Goal: Download file/media

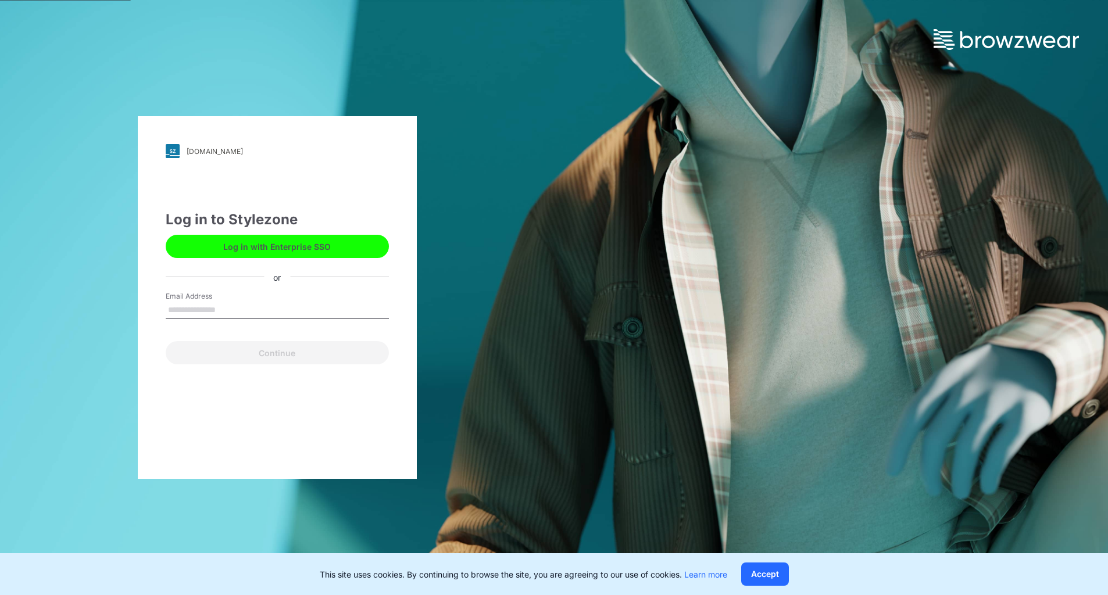
click at [276, 317] on input "Email Address" at bounding box center [277, 310] width 223 height 17
type input "**********"
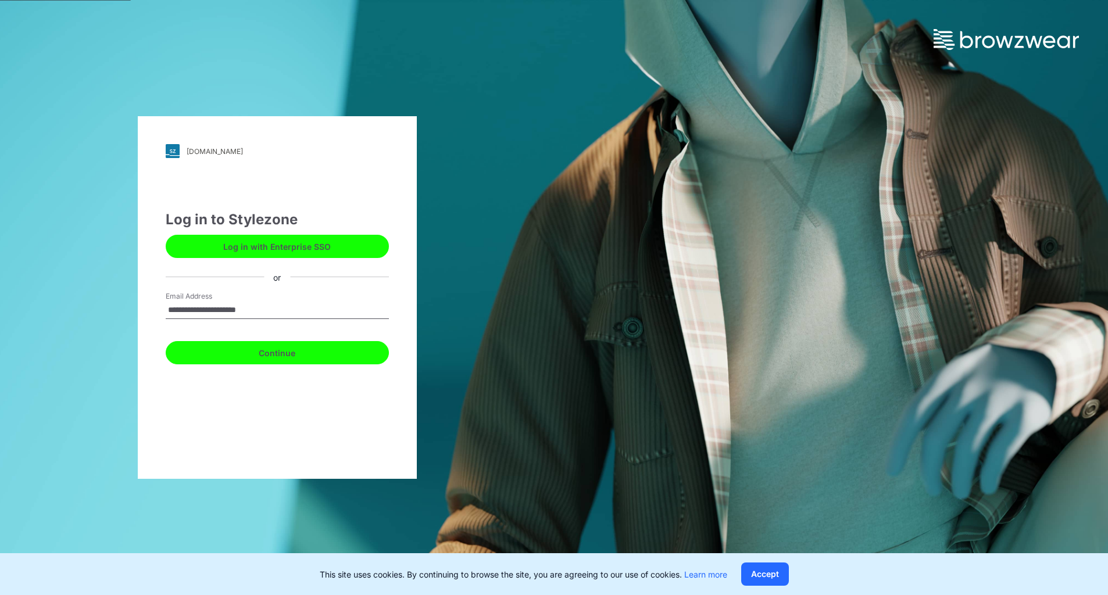
click at [251, 352] on button "Continue" at bounding box center [277, 352] width 223 height 23
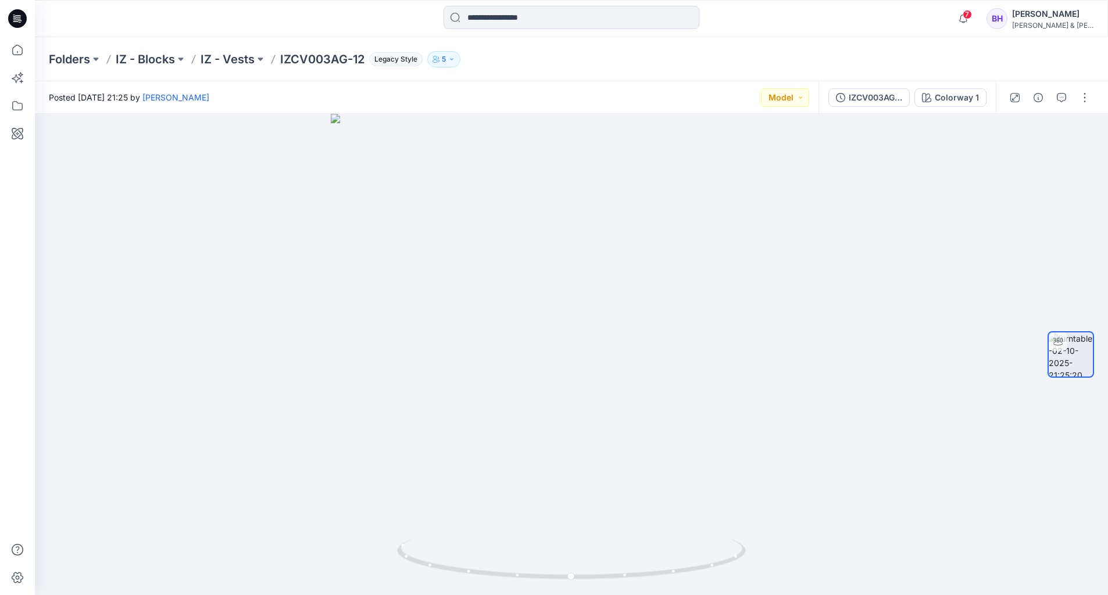
click at [624, 71] on div "Folders IZ - Blocks IZ - Vests IZCV003AG-12 Legacy Style 5" at bounding box center [571, 59] width 1073 height 44
click at [1080, 97] on button "button" at bounding box center [1084, 97] width 19 height 19
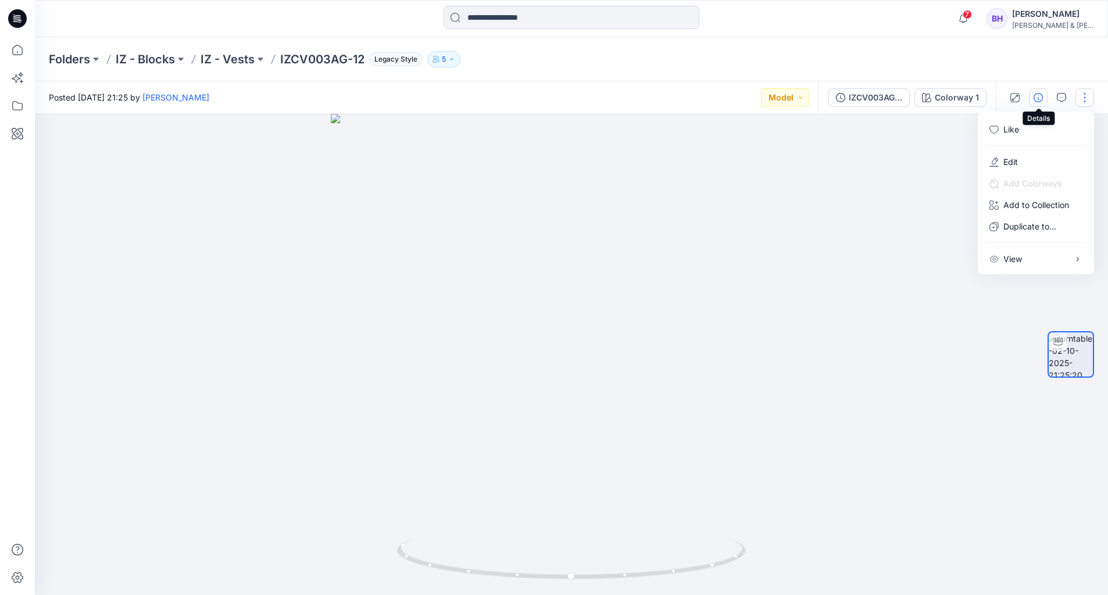
click at [1039, 99] on icon "button" at bounding box center [1037, 97] width 9 height 9
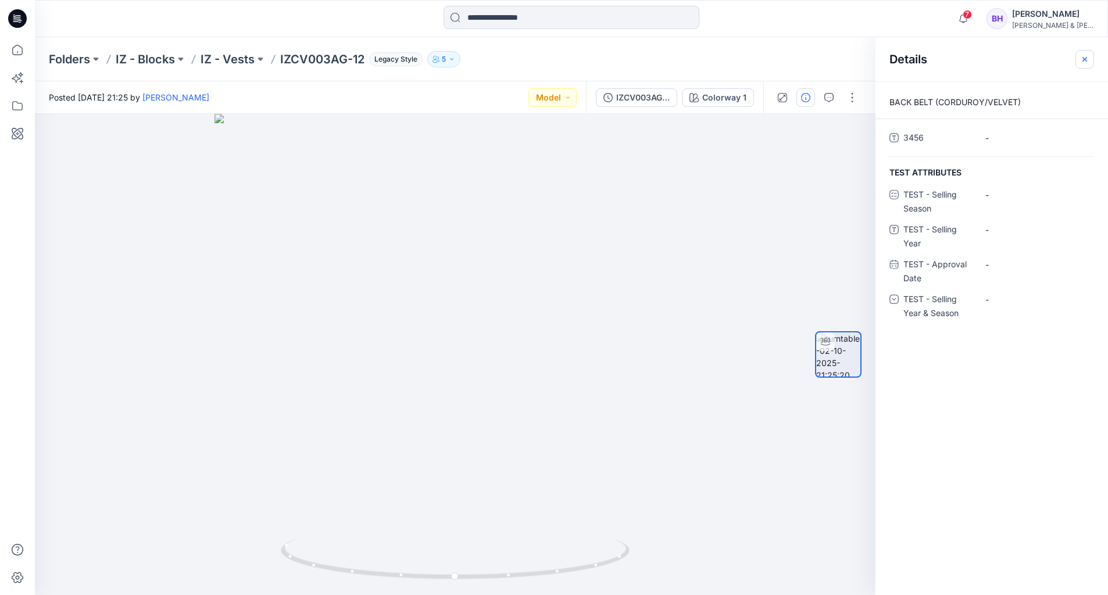
click at [1085, 56] on icon "button" at bounding box center [1084, 59] width 9 height 9
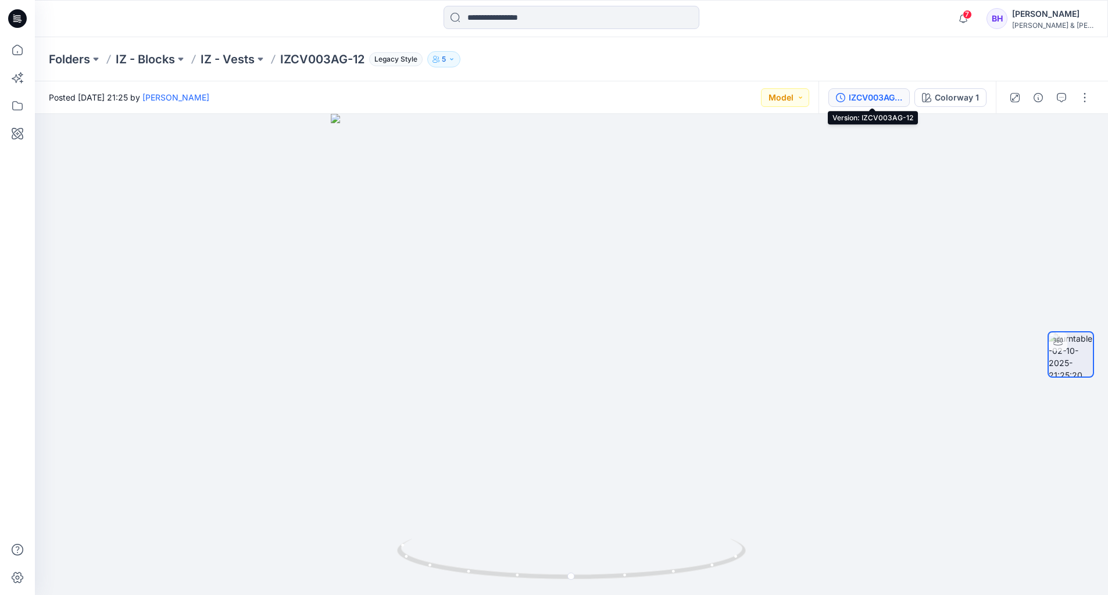
click at [886, 98] on div "IZCV003AG-12" at bounding box center [875, 97] width 53 height 13
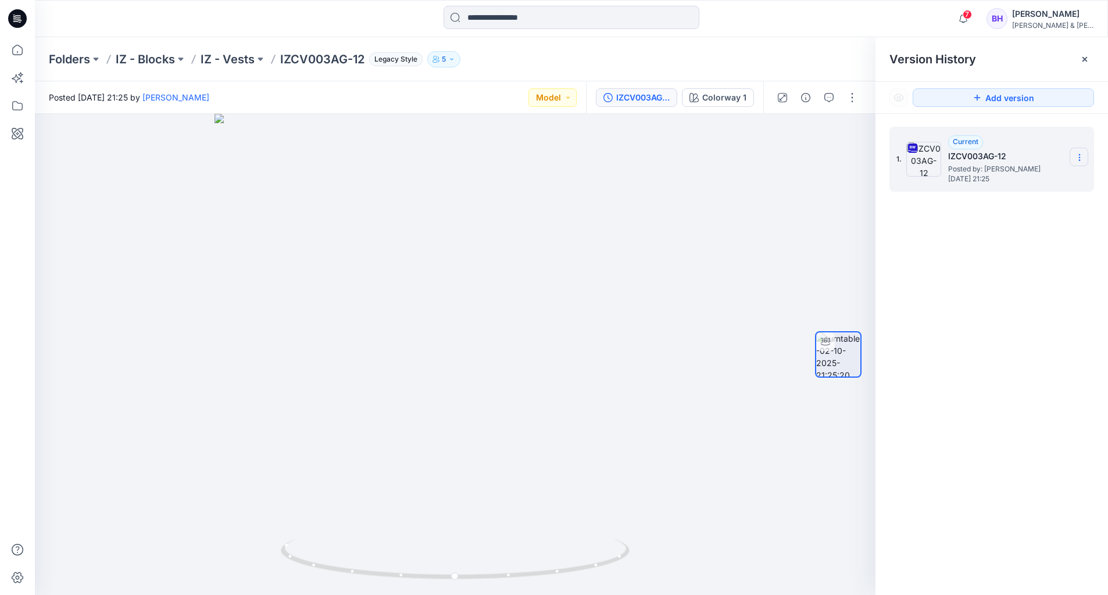
click at [1078, 157] on icon at bounding box center [1079, 157] width 9 height 9
click at [1008, 183] on span "Download Source BW File" at bounding box center [1021, 180] width 98 height 14
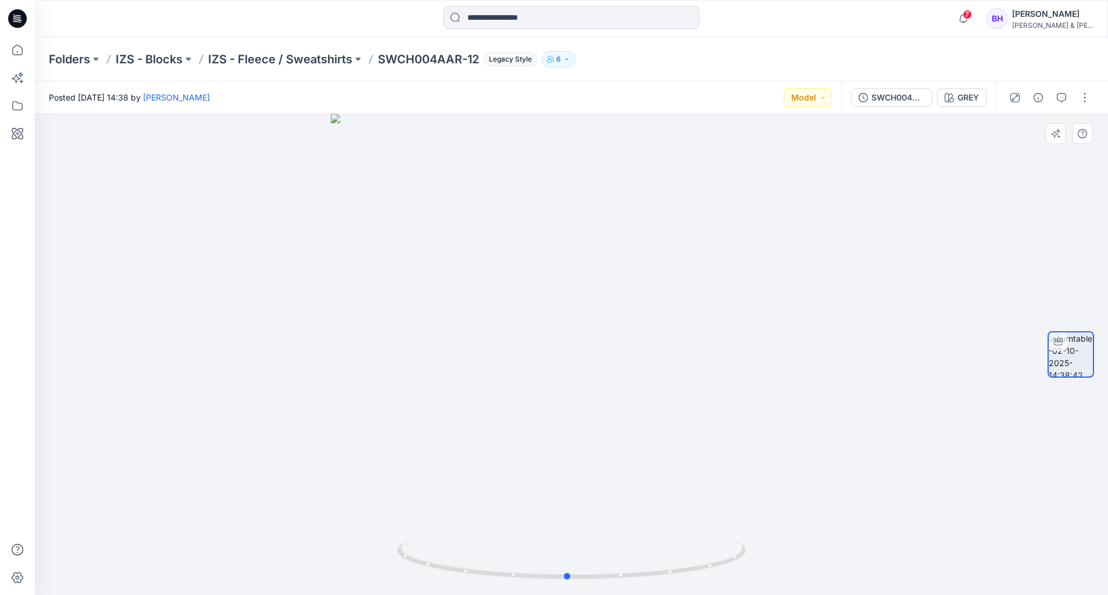
drag, startPoint x: 686, startPoint y: 392, endPoint x: 700, endPoint y: 399, distance: 16.4
click at [700, 399] on div at bounding box center [571, 354] width 1073 height 481
drag, startPoint x: 678, startPoint y: 347, endPoint x: 675, endPoint y: 371, distance: 24.7
click at [675, 371] on div at bounding box center [571, 354] width 1073 height 481
click at [884, 99] on div "SWCH005AAR-12" at bounding box center [875, 97] width 53 height 13
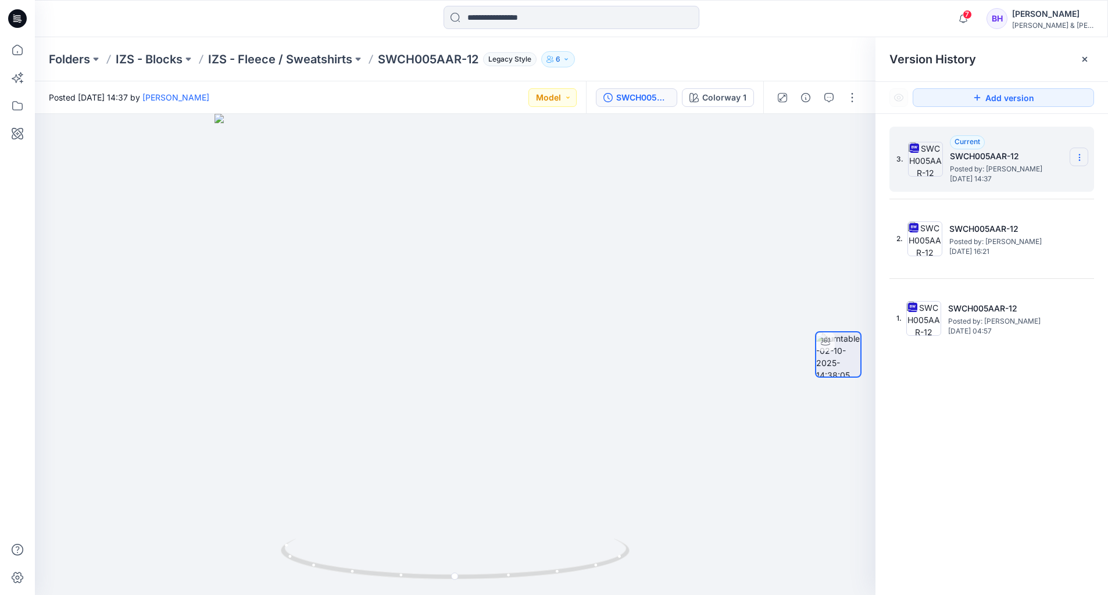
click at [1086, 153] on section at bounding box center [1078, 157] width 19 height 19
click at [1056, 175] on span "Download Source BW File" at bounding box center [1021, 180] width 98 height 14
click at [755, 24] on div at bounding box center [571, 19] width 536 height 26
click at [972, 19] on span "7" at bounding box center [967, 14] width 9 height 9
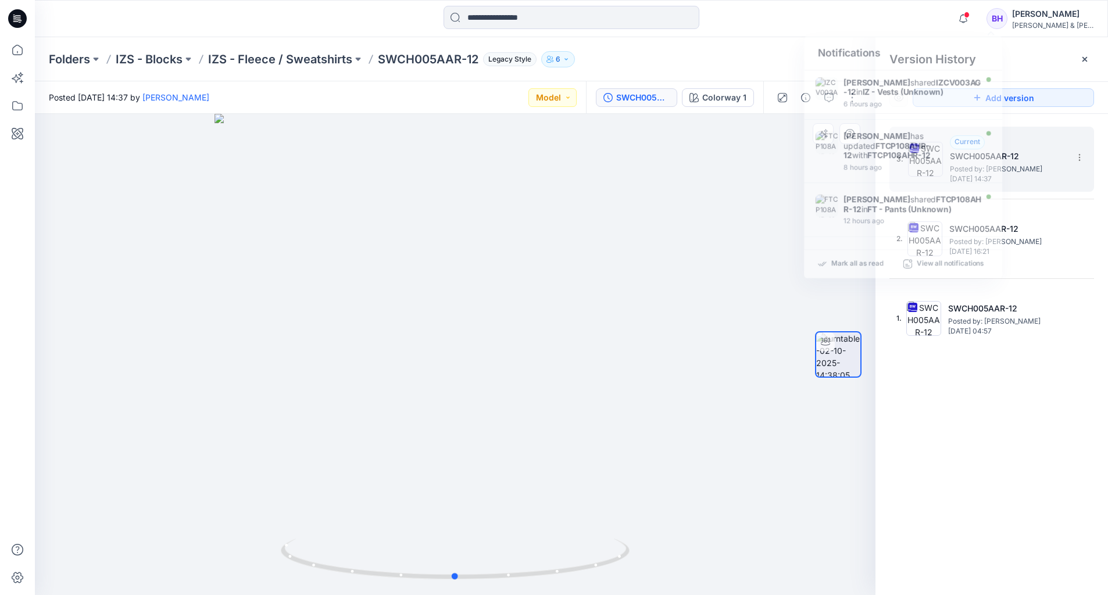
click at [637, 263] on div at bounding box center [455, 354] width 840 height 481
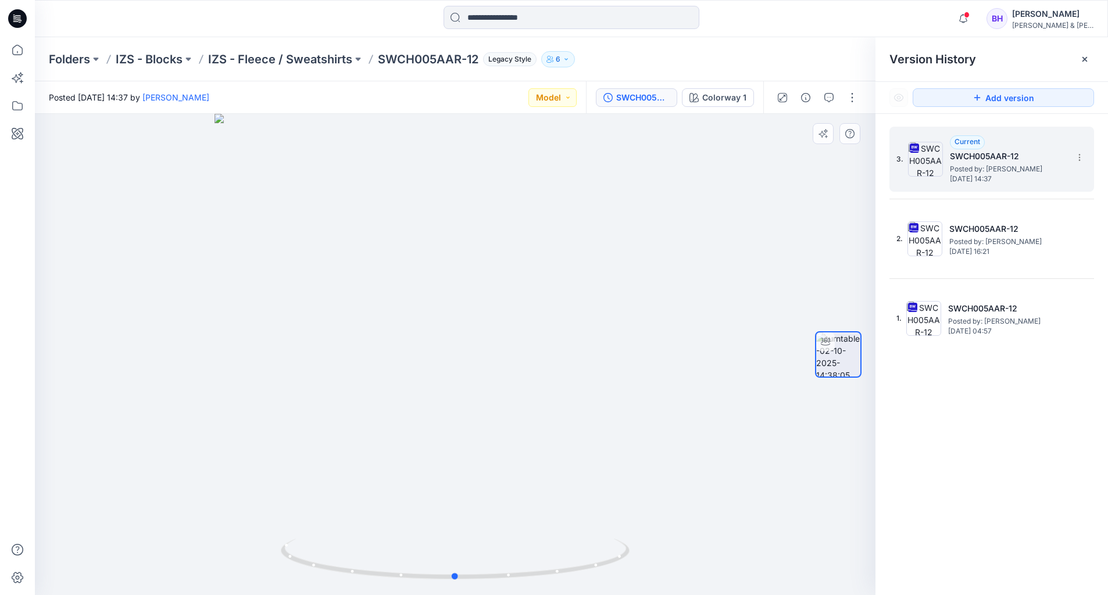
click at [698, 216] on div at bounding box center [455, 354] width 840 height 481
